Goal: Consume media (video, audio)

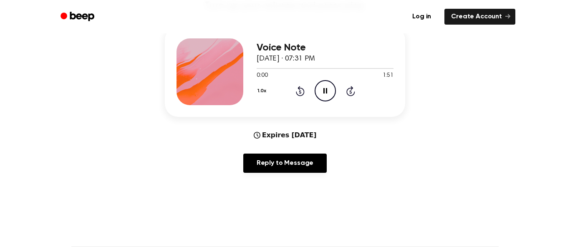
click at [324, 95] on icon "Pause Audio" at bounding box center [325, 90] width 21 height 21
click at [263, 98] on button "1.0x" at bounding box center [263, 91] width 13 height 14
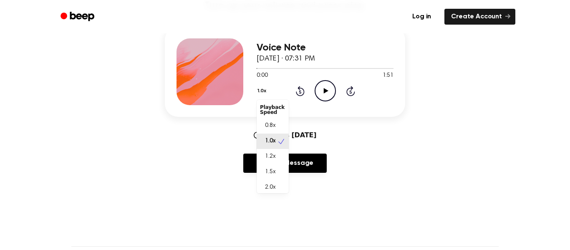
scroll to position [4, 0]
click at [277, 186] on div "2.0x" at bounding box center [273, 183] width 32 height 15
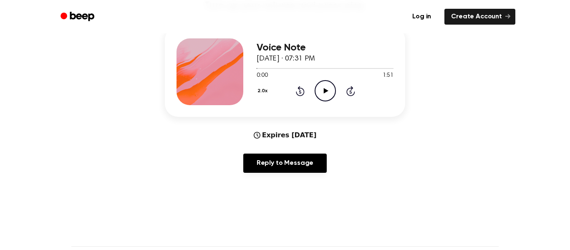
click at [323, 86] on icon "Play Audio" at bounding box center [325, 90] width 21 height 21
click at [350, 92] on icon at bounding box center [350, 91] width 2 height 3
click at [348, 94] on icon at bounding box center [350, 91] width 9 height 10
click at [350, 92] on icon at bounding box center [350, 91] width 2 height 3
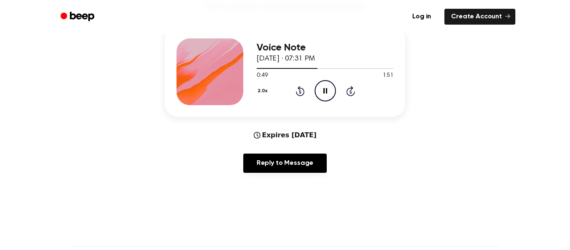
click at [349, 91] on icon "Skip 5 seconds" at bounding box center [350, 91] width 9 height 11
click at [350, 92] on icon at bounding box center [350, 91] width 2 height 3
click at [353, 93] on icon "Skip 5 seconds" at bounding box center [350, 91] width 9 height 11
click at [354, 91] on icon at bounding box center [350, 91] width 9 height 10
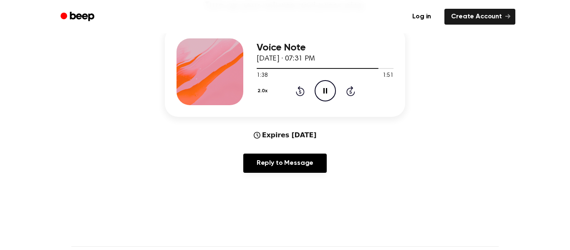
click at [300, 92] on icon at bounding box center [300, 91] width 2 height 3
